Goal: Check status: Check status

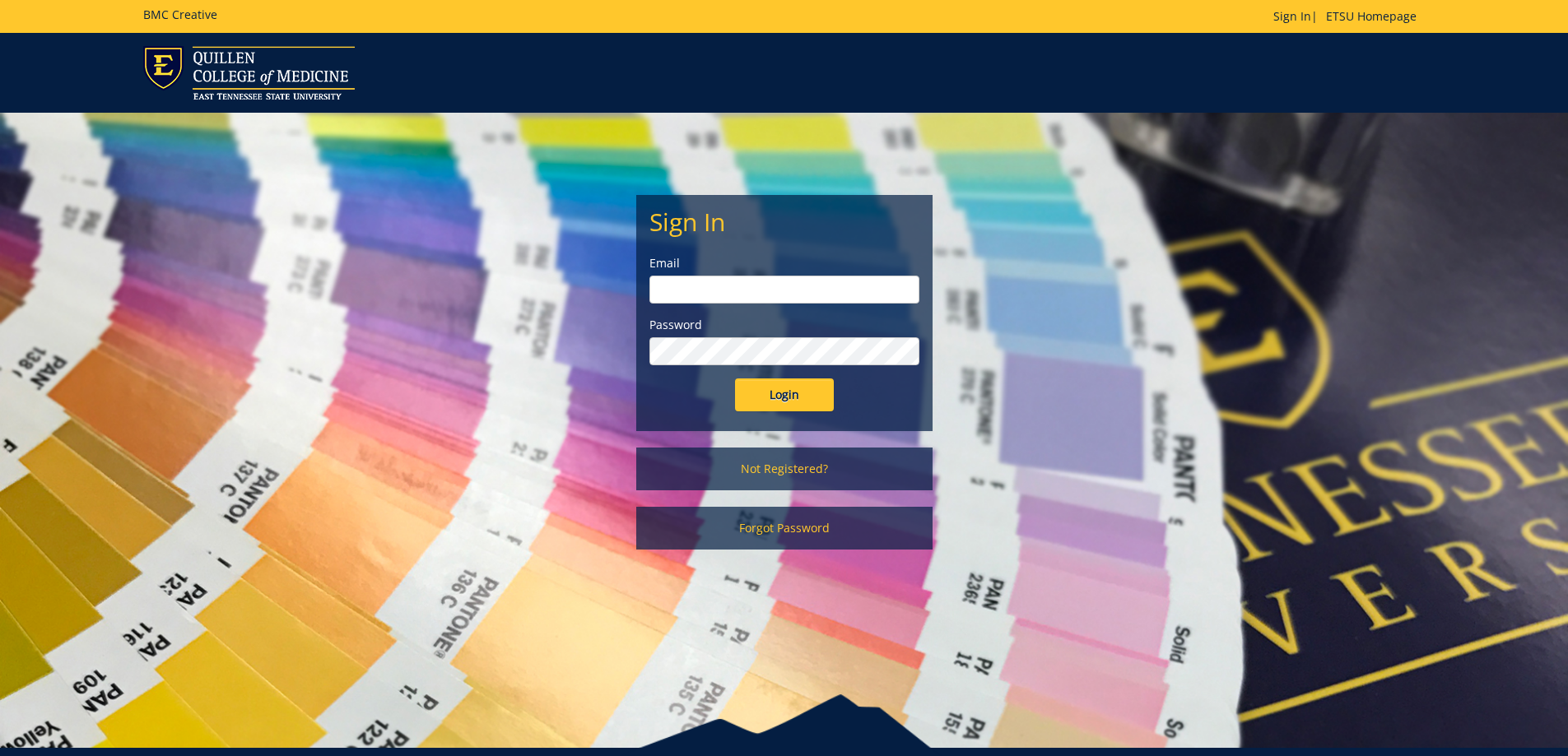
type input "brenner@etsu.edu"
click at [770, 411] on input "Login" at bounding box center [784, 395] width 99 height 33
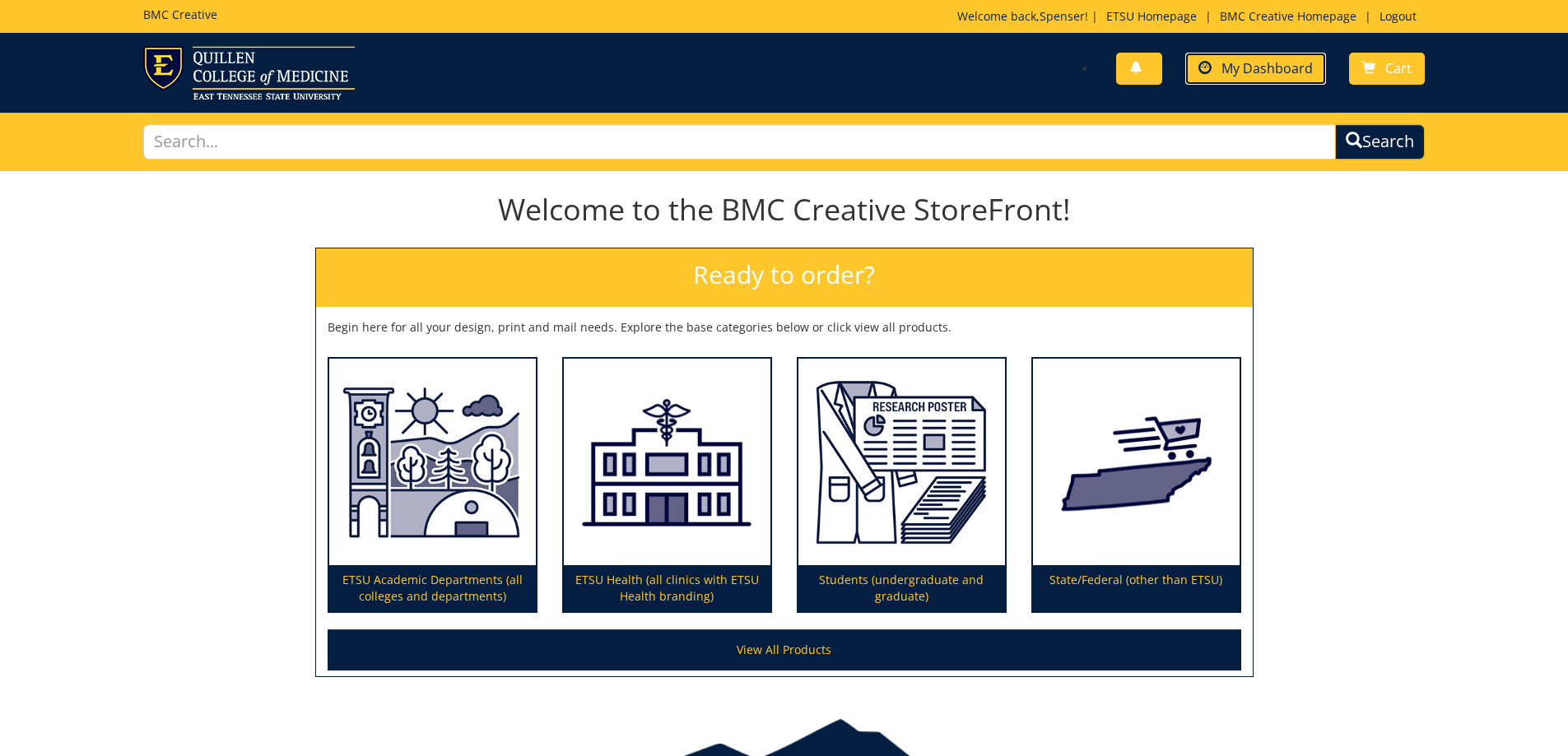
click at [1279, 60] on span "My Dashboard" at bounding box center [1267, 69] width 91 height 18
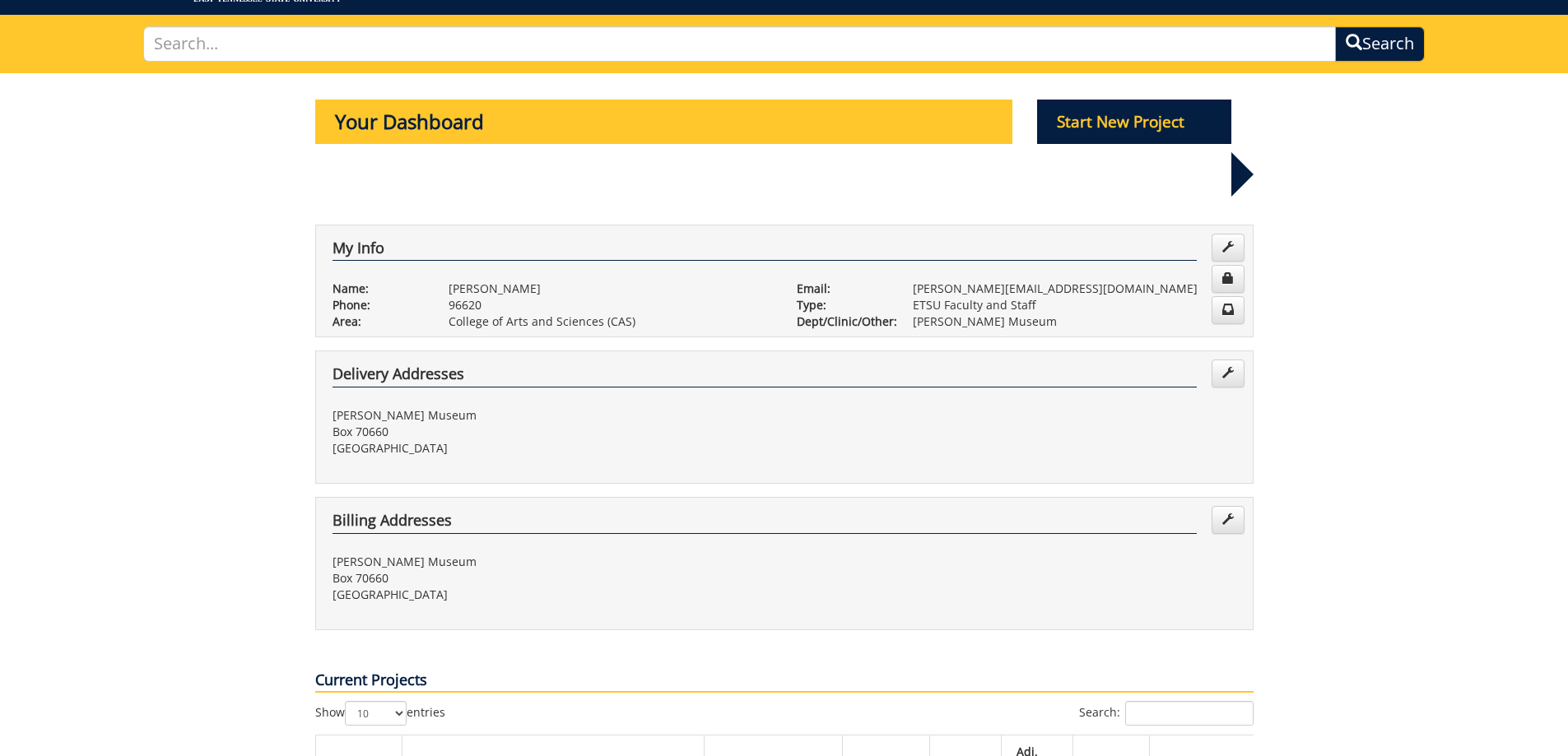
scroll to position [411, 0]
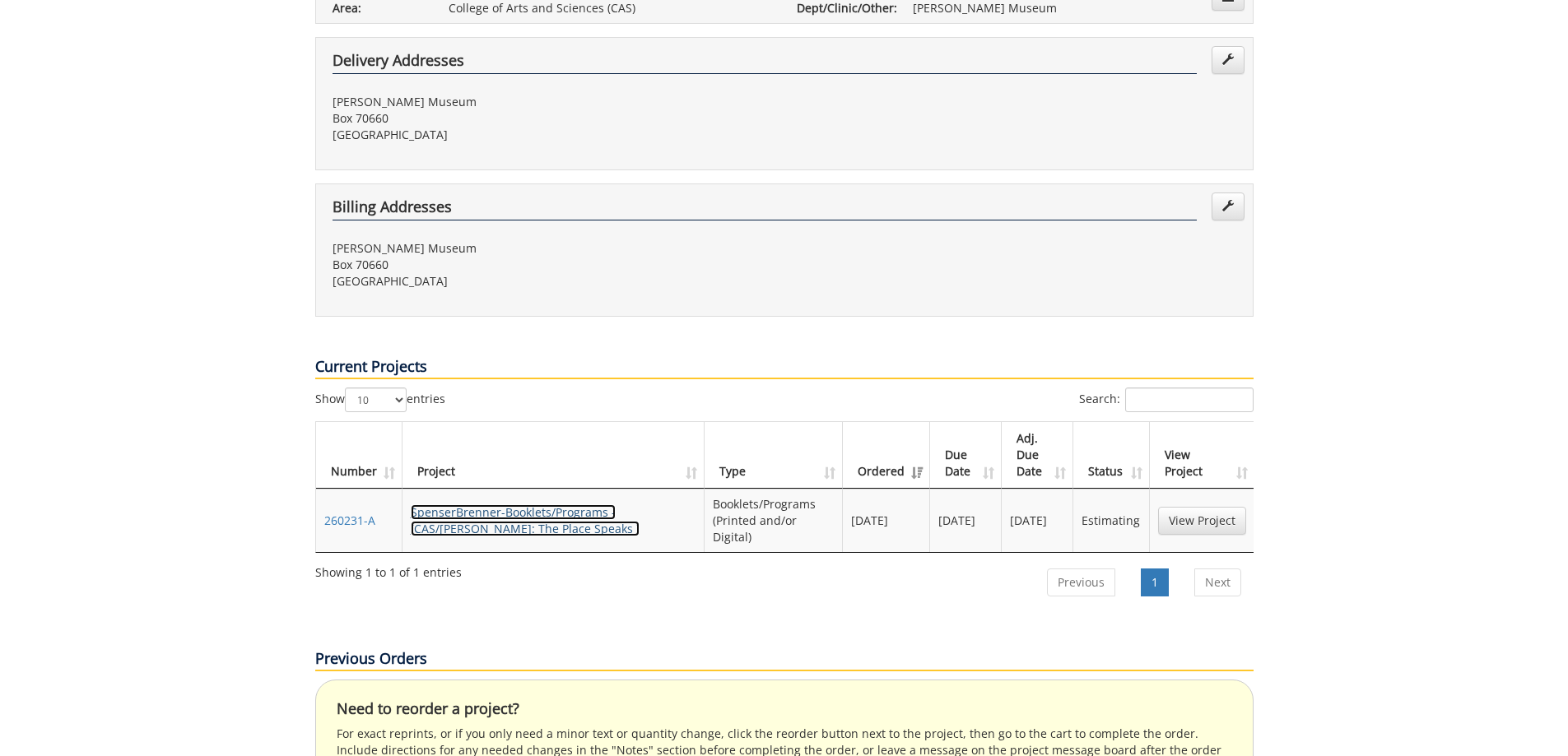
click at [509, 505] on link "SpenserBrenner-Booklets/Programs - (CAS/Reece: The Place Speaks )" at bounding box center [524, 520] width 229 height 32
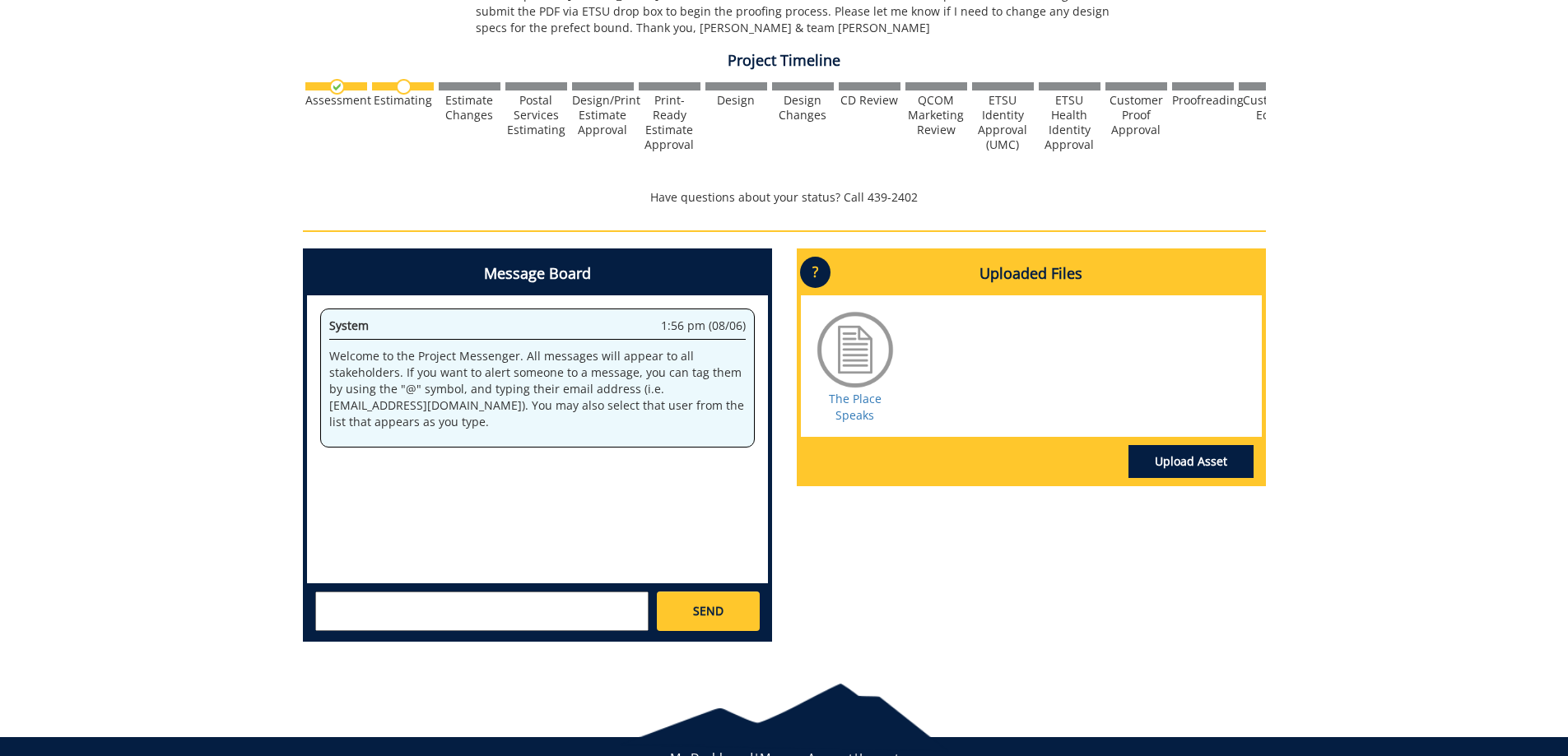
scroll to position [576, 0]
